Goal: Browse casually: Explore the website without a specific task or goal

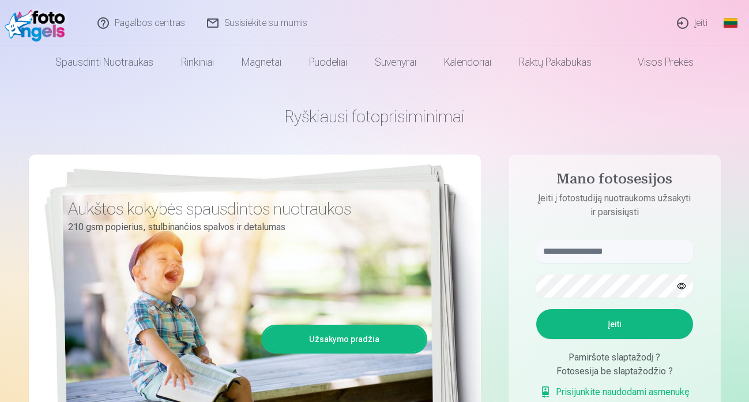
click at [697, 20] on link "Įeiti" at bounding box center [693, 23] width 52 height 46
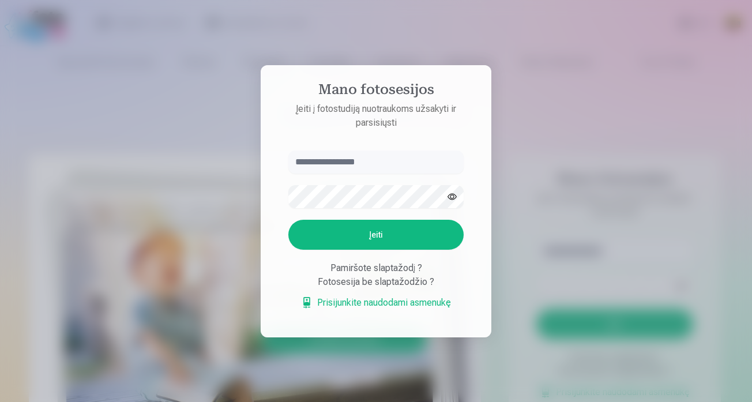
click at [535, 137] on div at bounding box center [376, 201] width 752 height 402
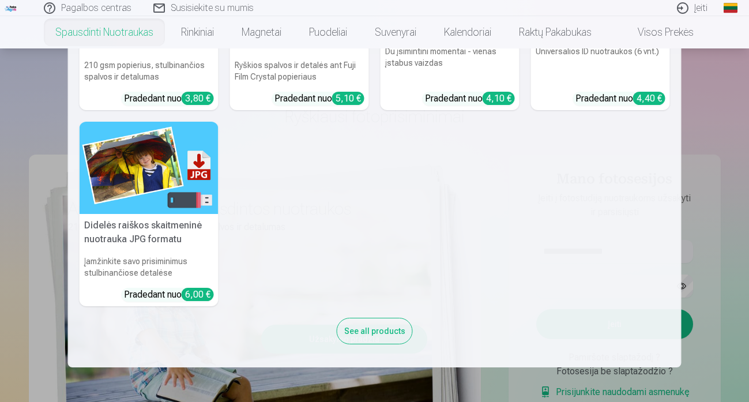
scroll to position [519, 0]
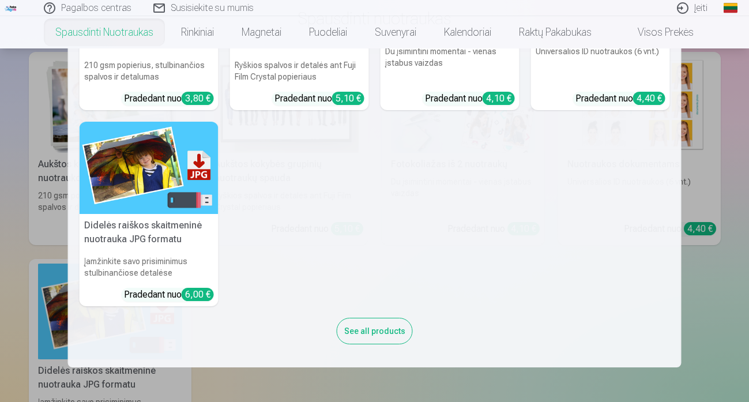
click at [22, 220] on nav "Aukštos kokybės spausdintos nuotraukos 210 gsm popierius, stulbinančios spalvos…" at bounding box center [374, 207] width 749 height 319
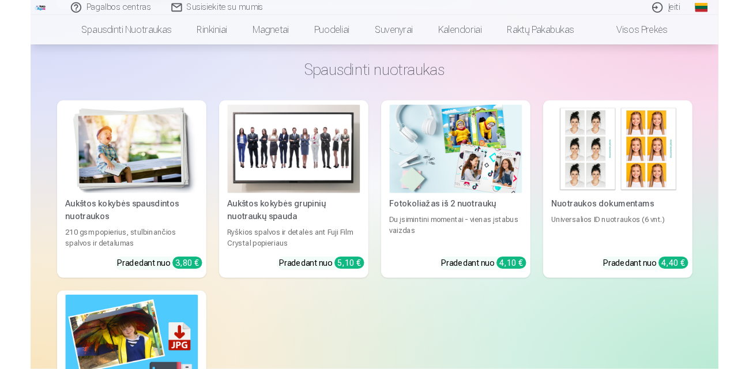
scroll to position [288, 0]
